Goal: Information Seeking & Learning: Learn about a topic

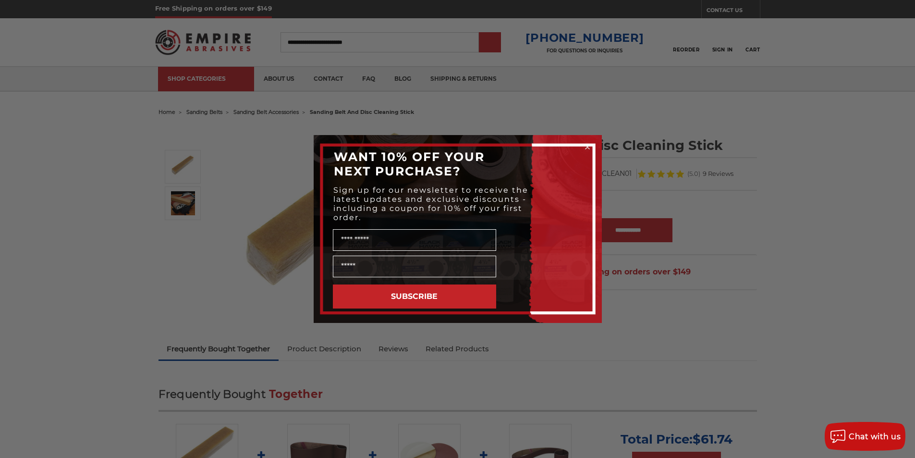
click at [503, 46] on div "Close dialog WANT 10% OFF YOUR NEXT PURCHASE? Sign up for our newsletter to rec…" at bounding box center [457, 229] width 915 height 458
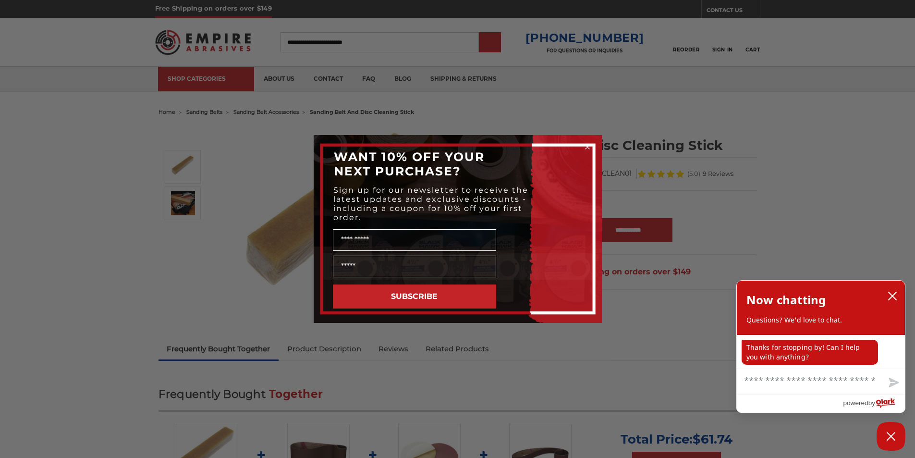
click at [584, 145] on icon "Close dialog" at bounding box center [588, 147] width 10 height 10
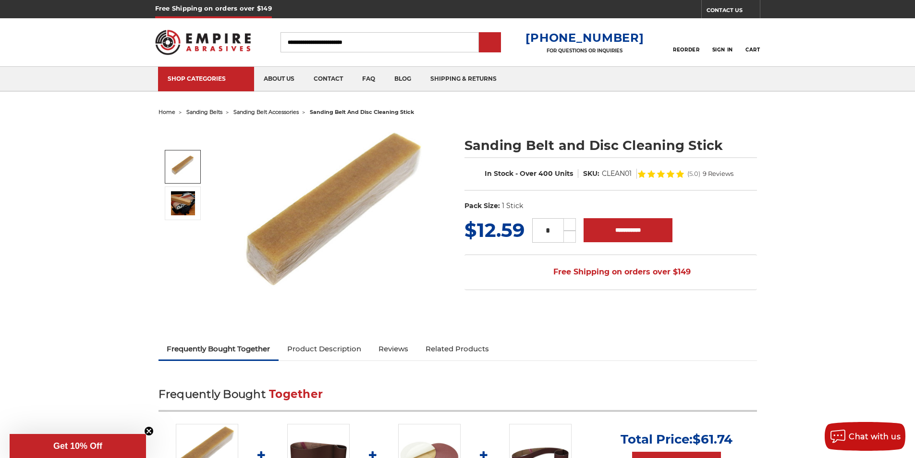
click at [188, 158] on link at bounding box center [183, 167] width 36 height 34
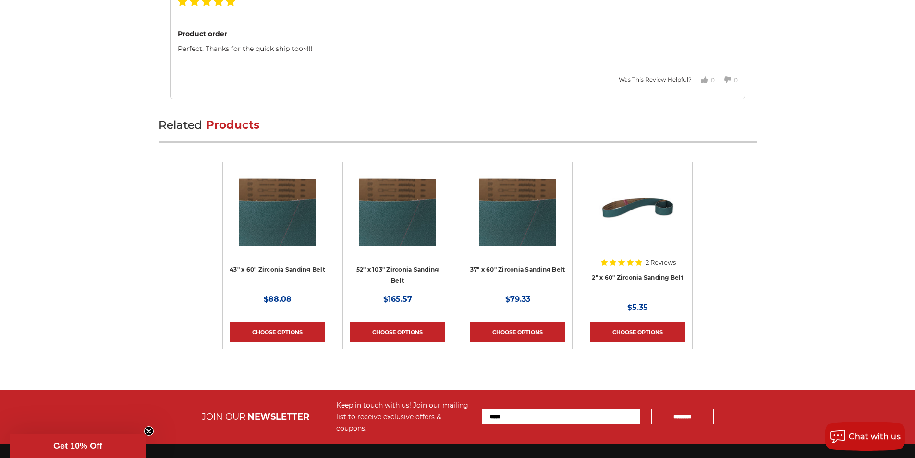
scroll to position [2602, 0]
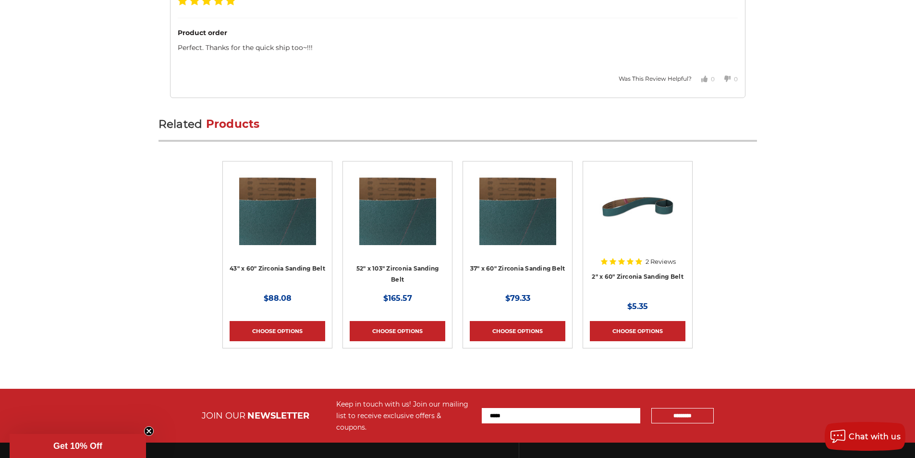
click at [542, 408] on input "Email Address" at bounding box center [561, 415] width 159 height 15
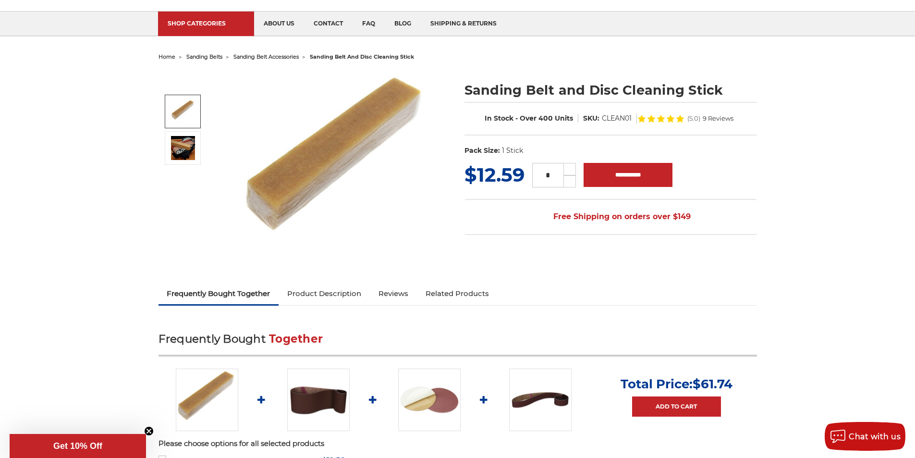
scroll to position [0, 0]
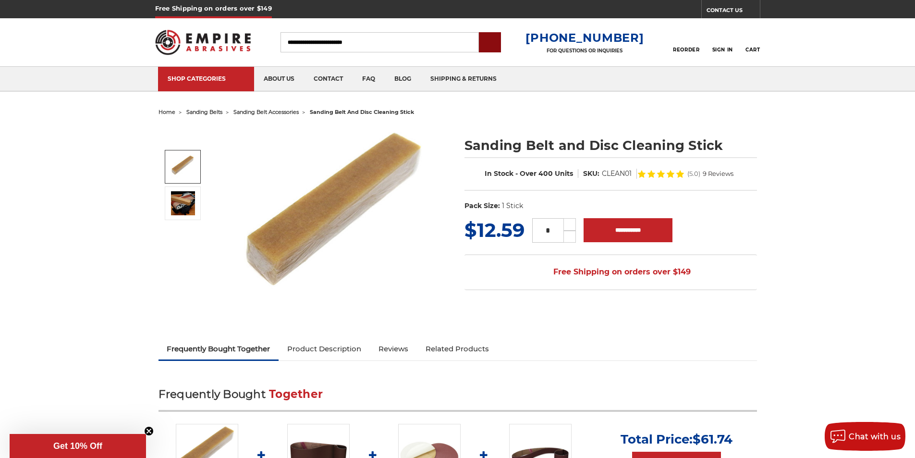
type input "**********"
click at [500, 40] on input "submit" at bounding box center [489, 42] width 19 height 19
click at [390, 70] on link "blog" at bounding box center [403, 79] width 36 height 25
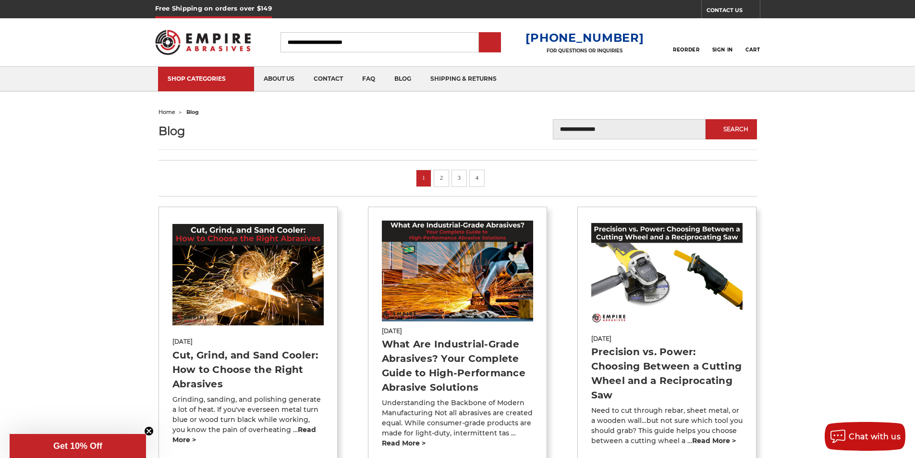
click at [403, 398] on p "Understanding the Backbone of Modern Manufacturing Not all abrasives are create…" at bounding box center [458, 423] width 152 height 50
click at [492, 173] on icon at bounding box center [496, 178] width 12 height 11
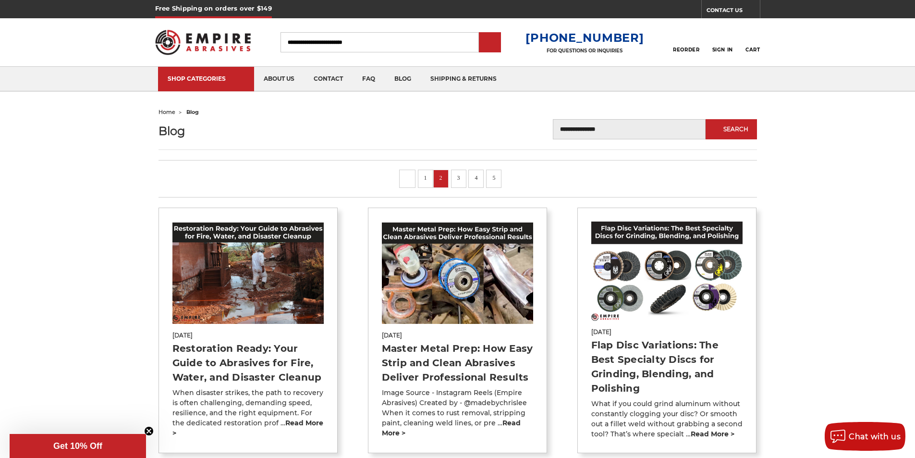
click at [512, 173] on icon at bounding box center [512, 178] width 12 height 11
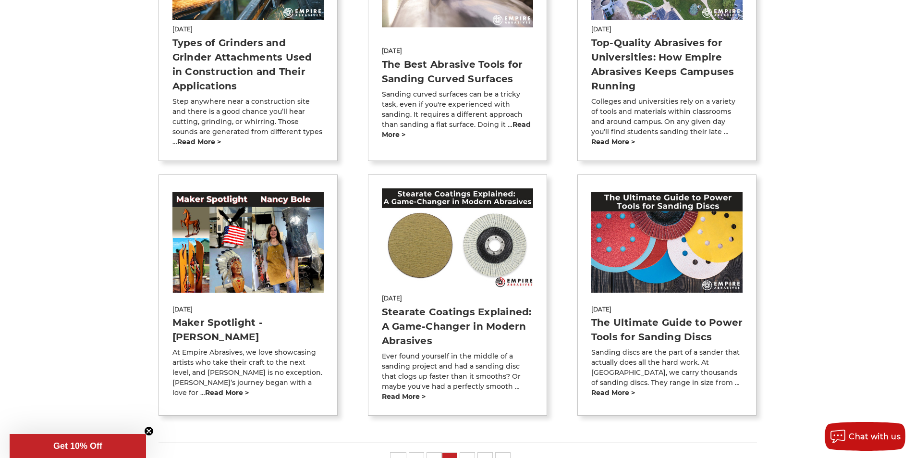
scroll to position [561, 0]
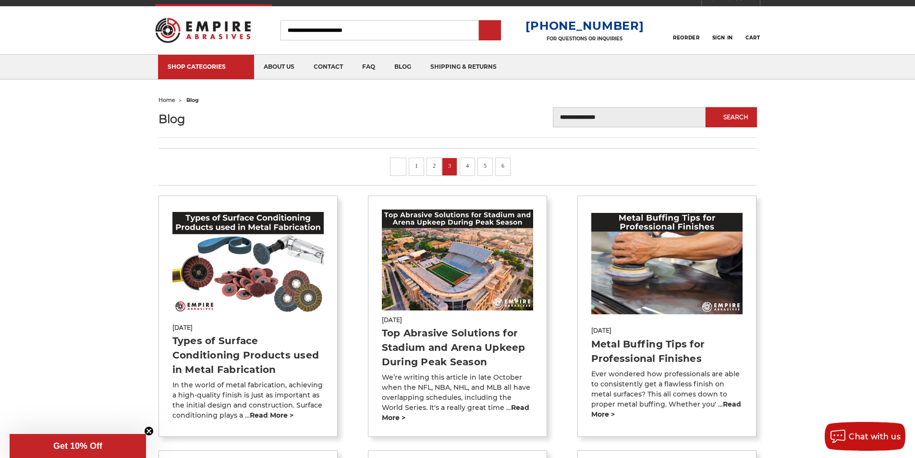
scroll to position [0, 0]
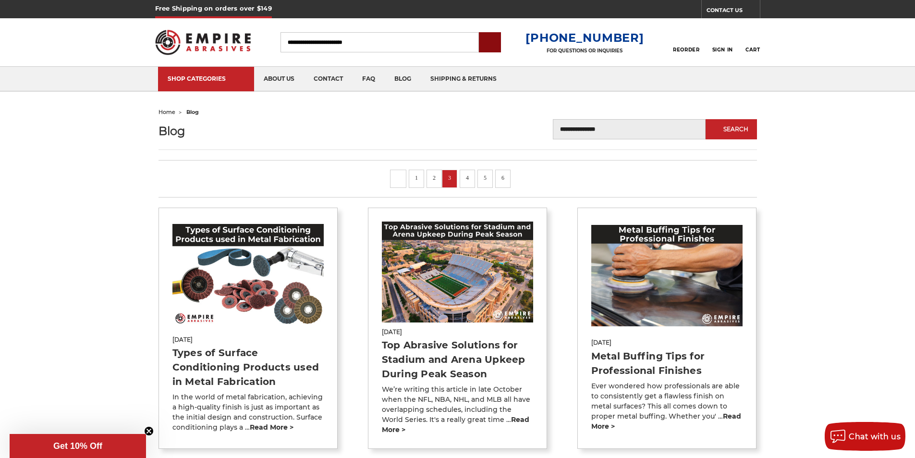
type input "**********"
click at [499, 48] on input "submit" at bounding box center [489, 42] width 19 height 19
